Goal: Check status: Check status

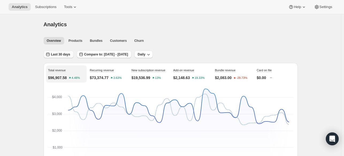
click at [64, 53] on span "Last 30 days" at bounding box center [60, 54] width 19 height 4
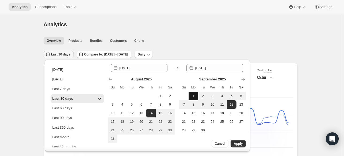
click at [189, 98] on button "1" at bounding box center [194, 95] width 10 height 9
type input "[DATE]"
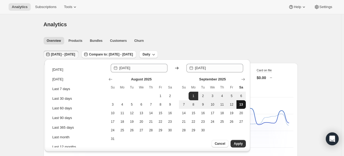
click at [238, 107] on button "13" at bounding box center [241, 104] width 10 height 9
type input "[DATE]"
click at [235, 143] on span "Apply" at bounding box center [238, 143] width 9 height 4
